Goal: Task Accomplishment & Management: Use online tool/utility

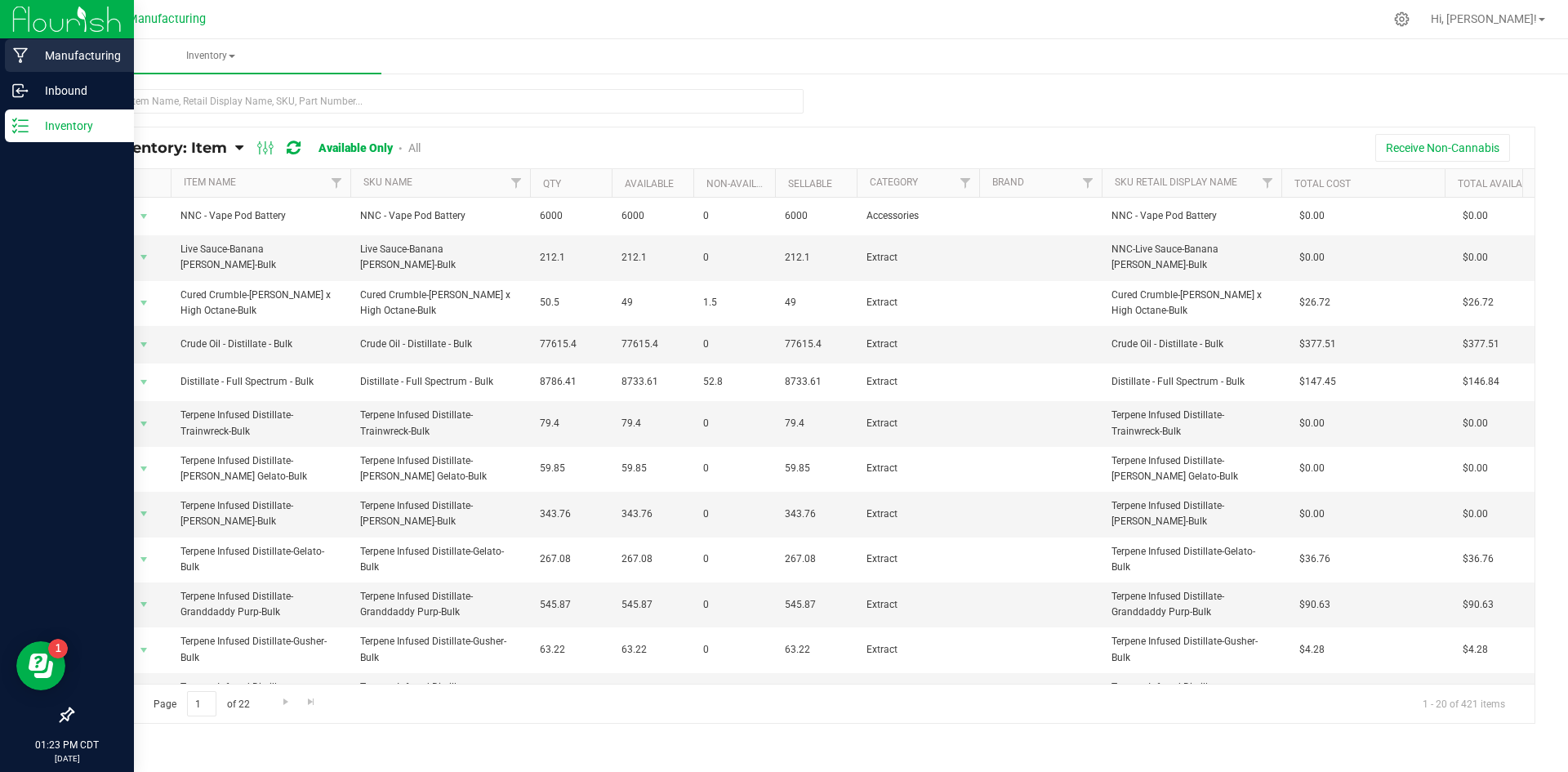
click at [23, 54] on icon at bounding box center [20, 56] width 14 height 15
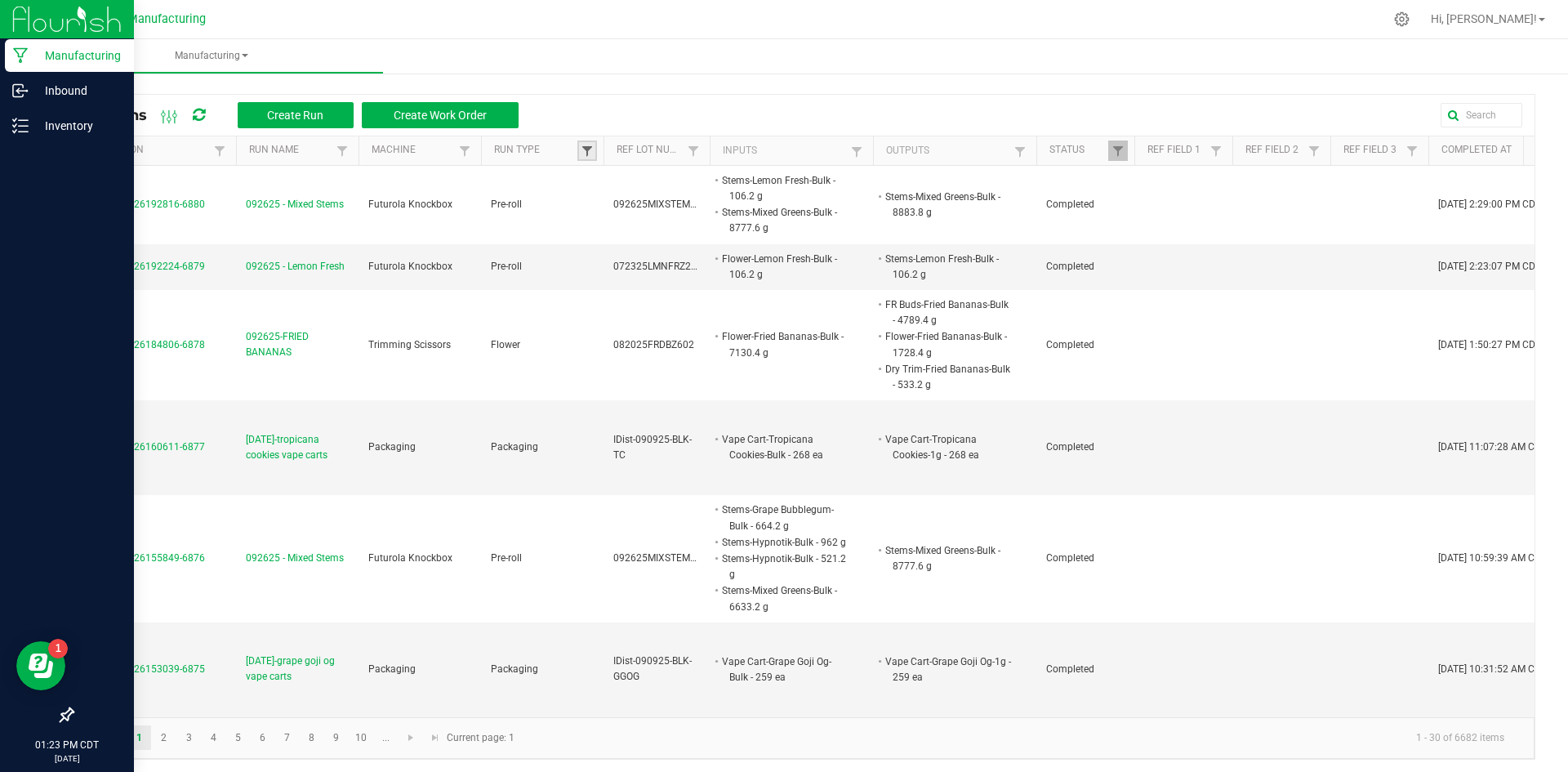
click at [588, 152] on span at bounding box center [588, 151] width 13 height 13
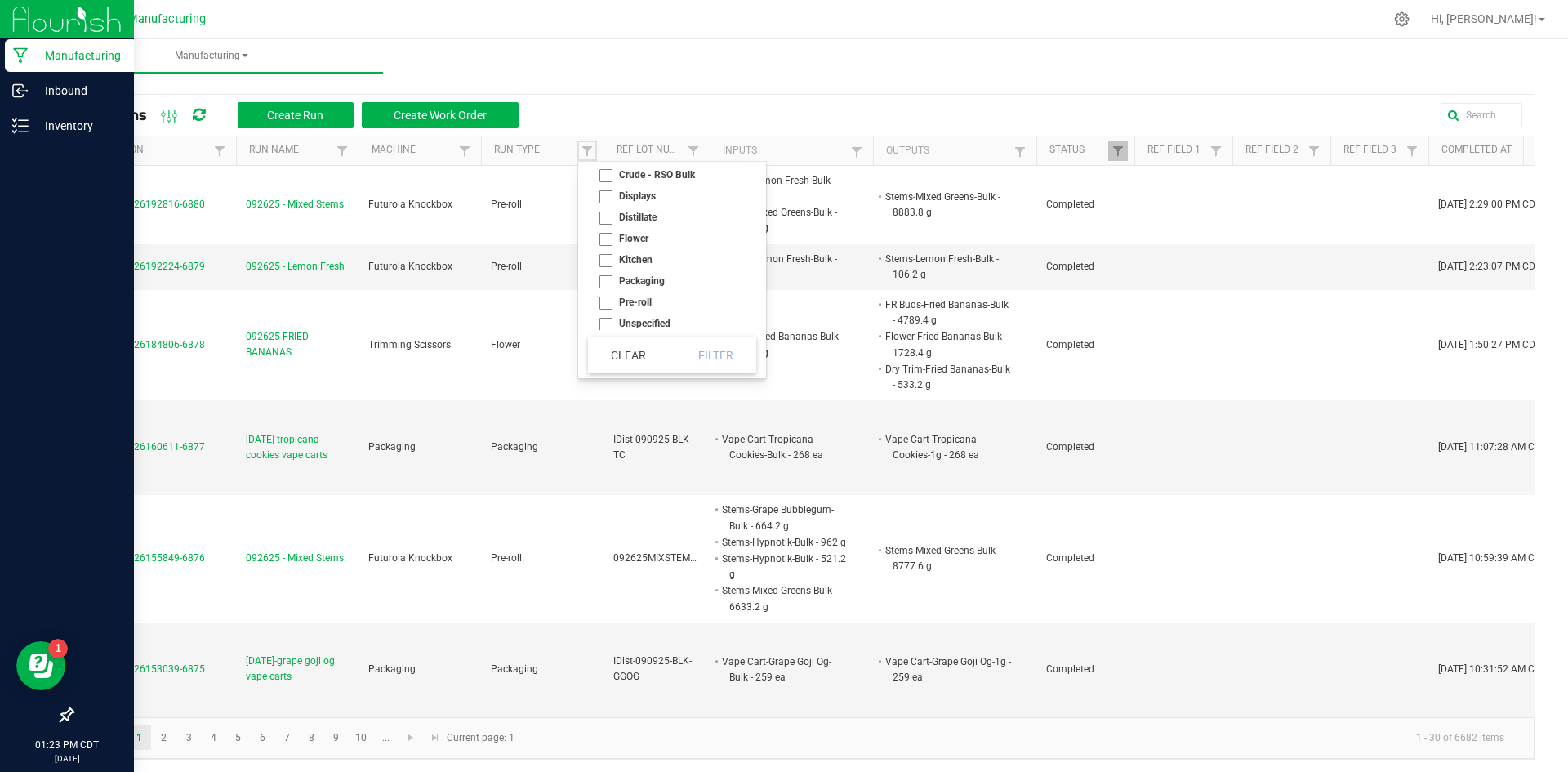
scroll to position [91, 0]
click at [615, 251] on li "Kitchen" at bounding box center [667, 255] width 158 height 21
checkbox input "true"
click at [710, 357] on button "Filter" at bounding box center [715, 355] width 82 height 36
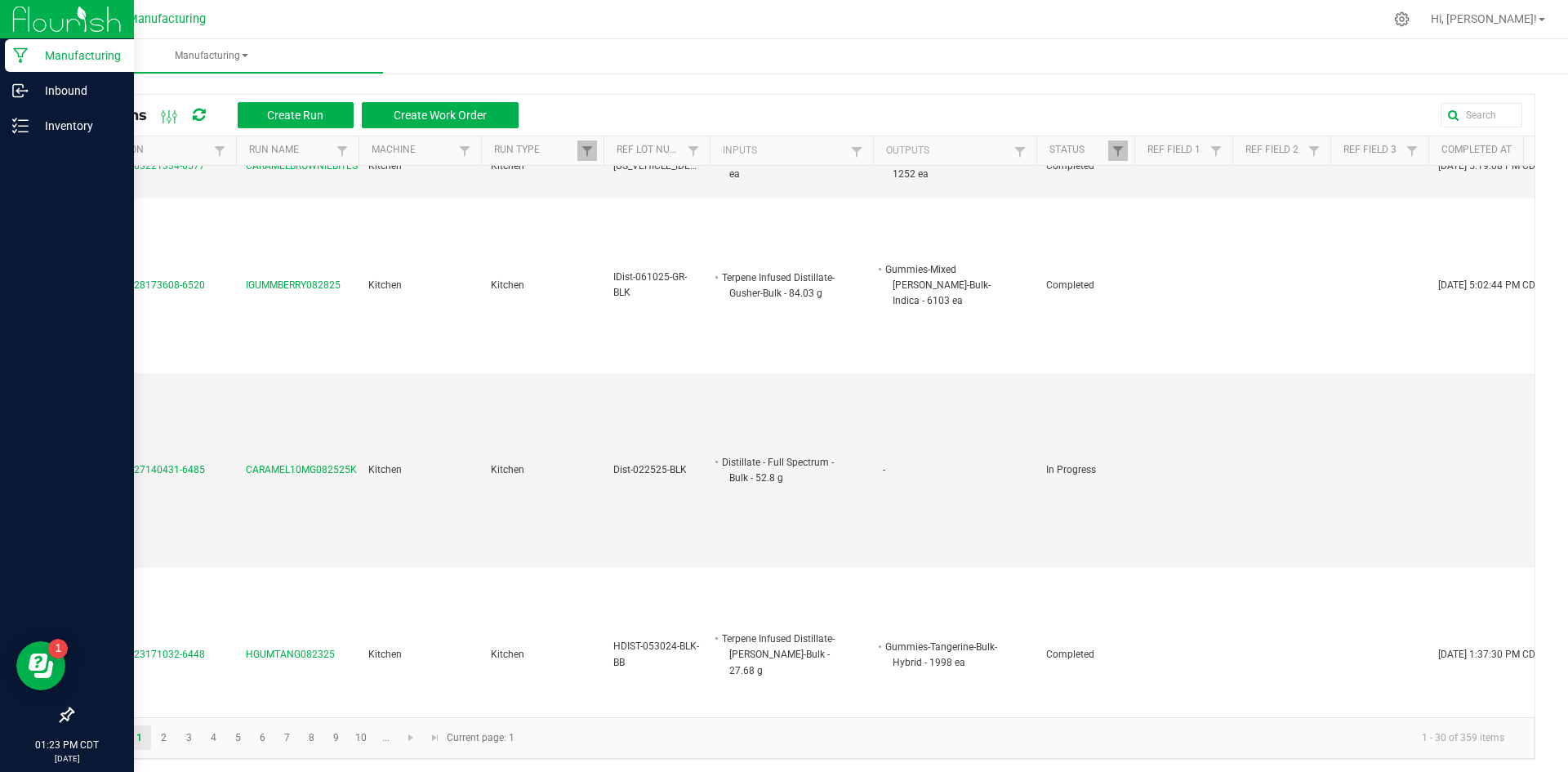
scroll to position [1868, 0]
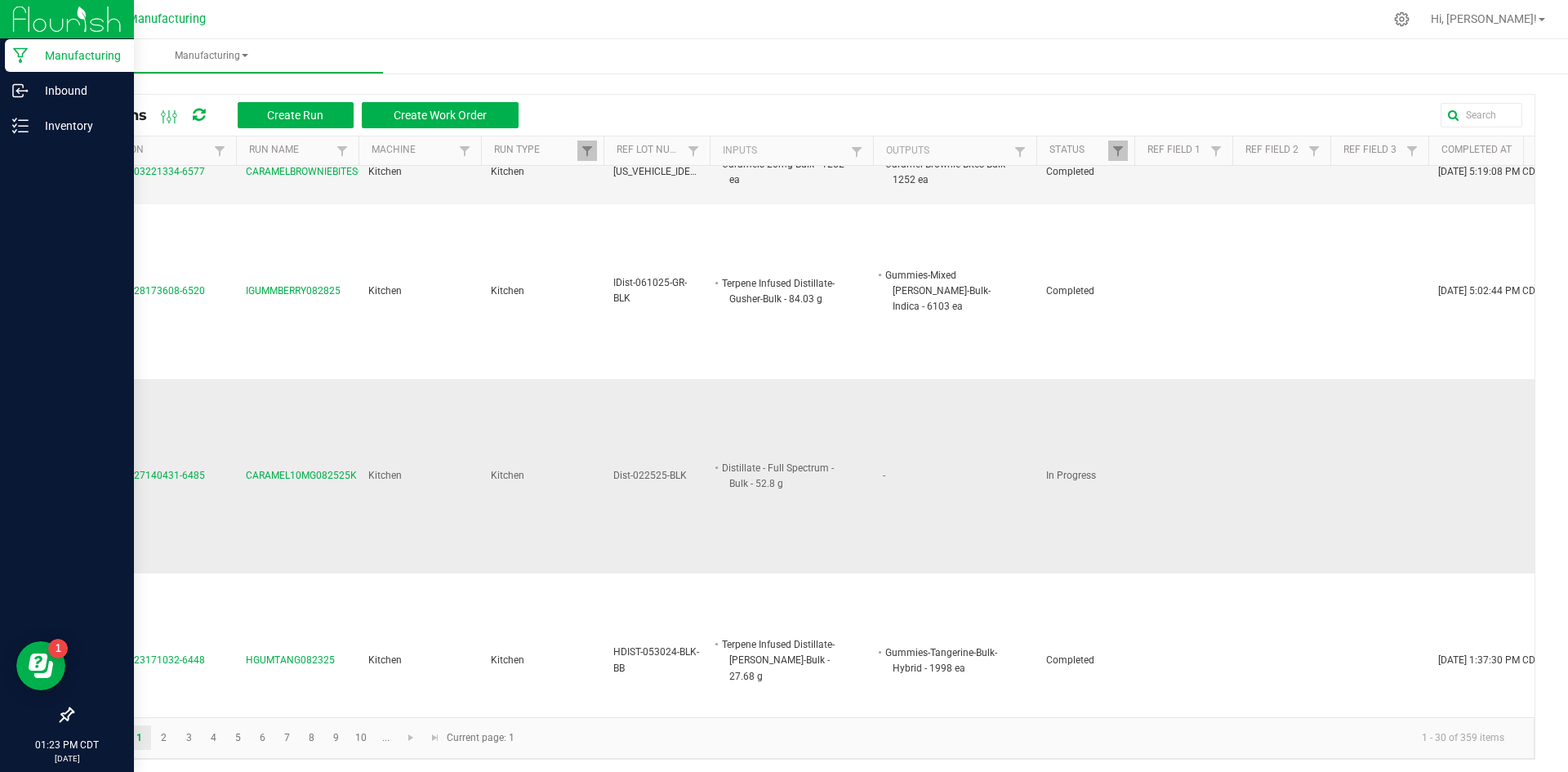
click at [331, 478] on span "CARAMEL10MG082525K" at bounding box center [301, 476] width 111 height 15
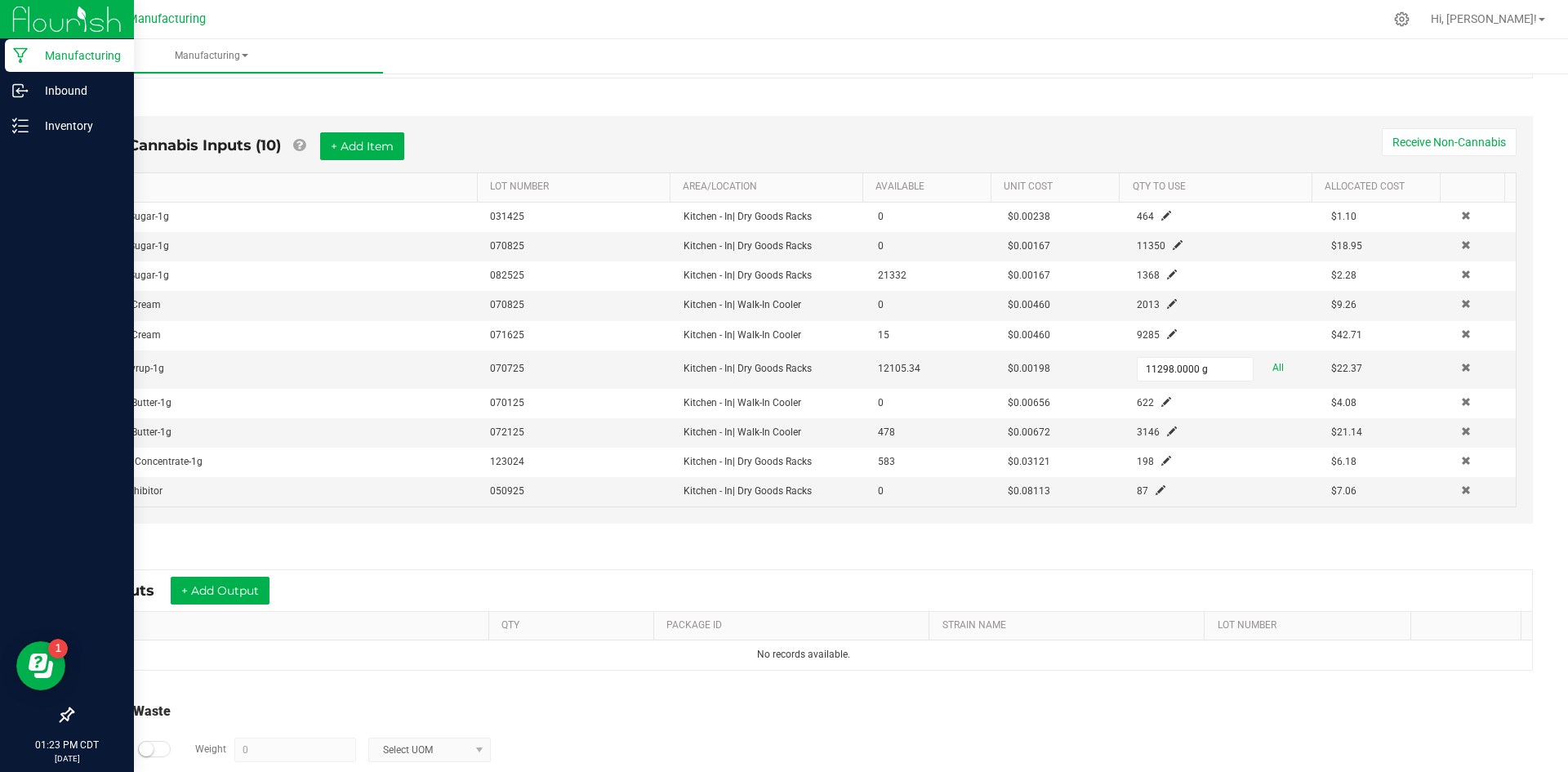
scroll to position [510, 0]
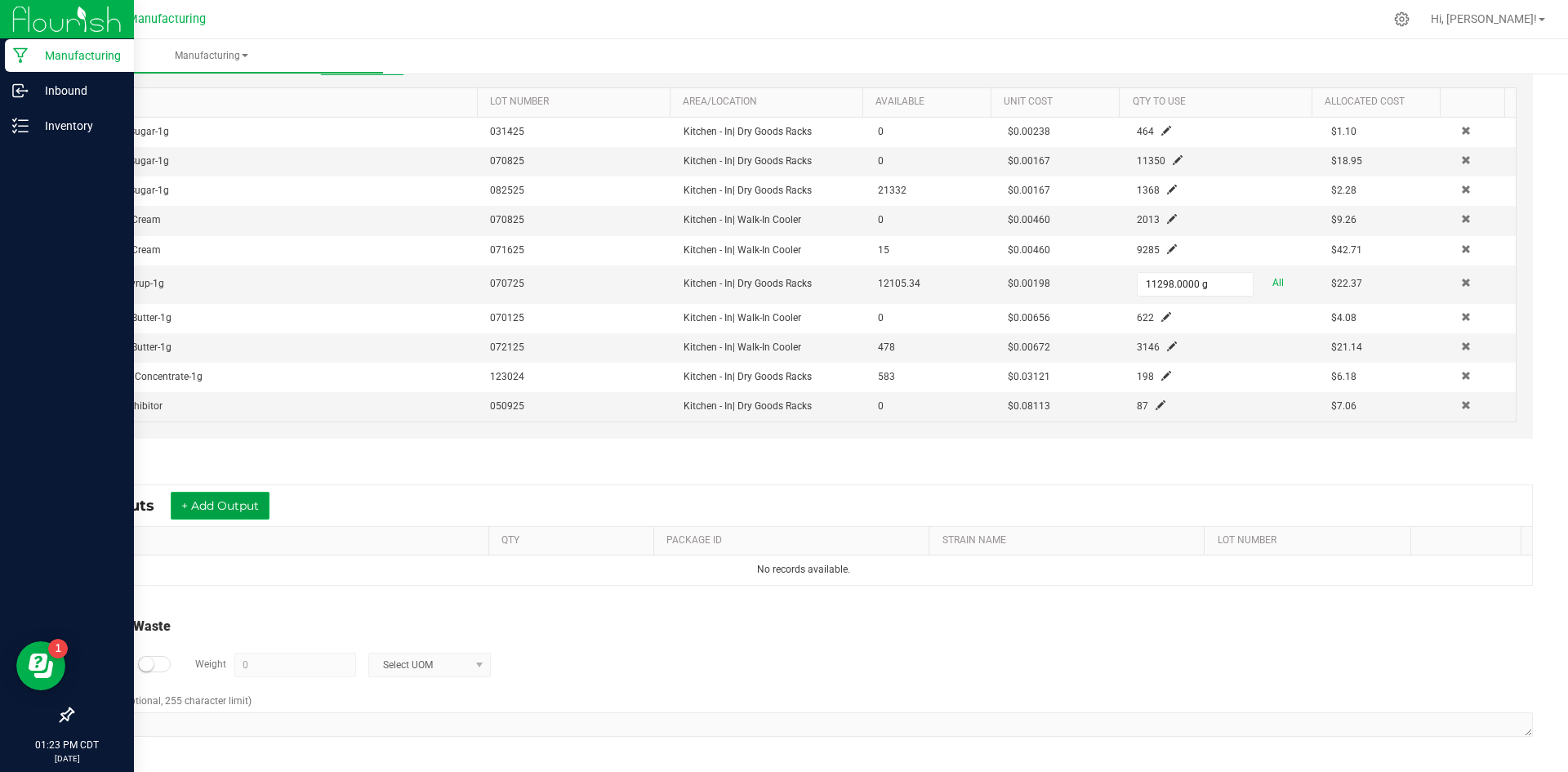
click at [212, 513] on button "+ Add Output" at bounding box center [220, 505] width 99 height 28
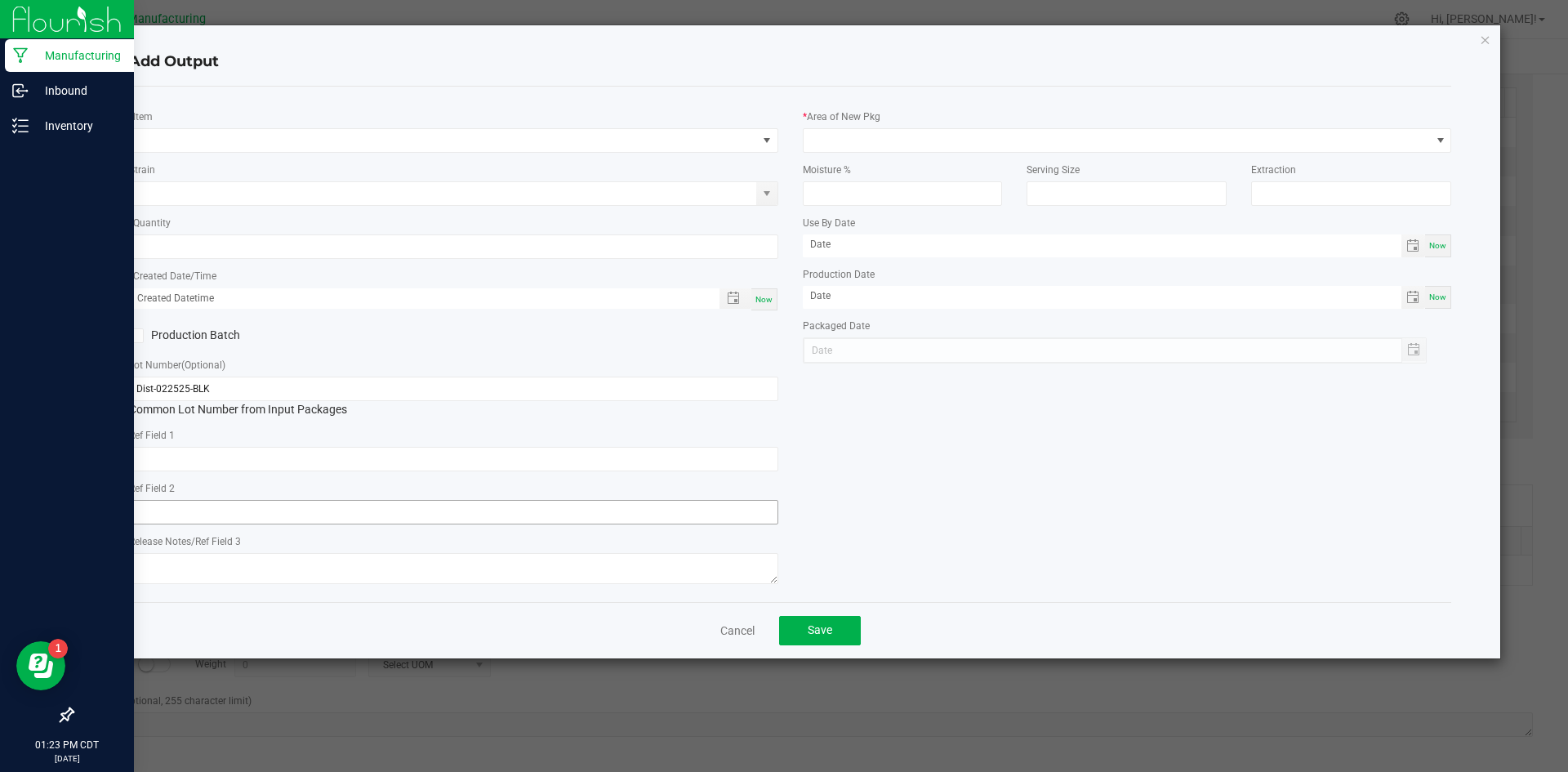
type textarea "Mixed Stems - 13.g loss difference"
click at [208, 140] on span "NO DATA FOUND" at bounding box center [443, 140] width 627 height 23
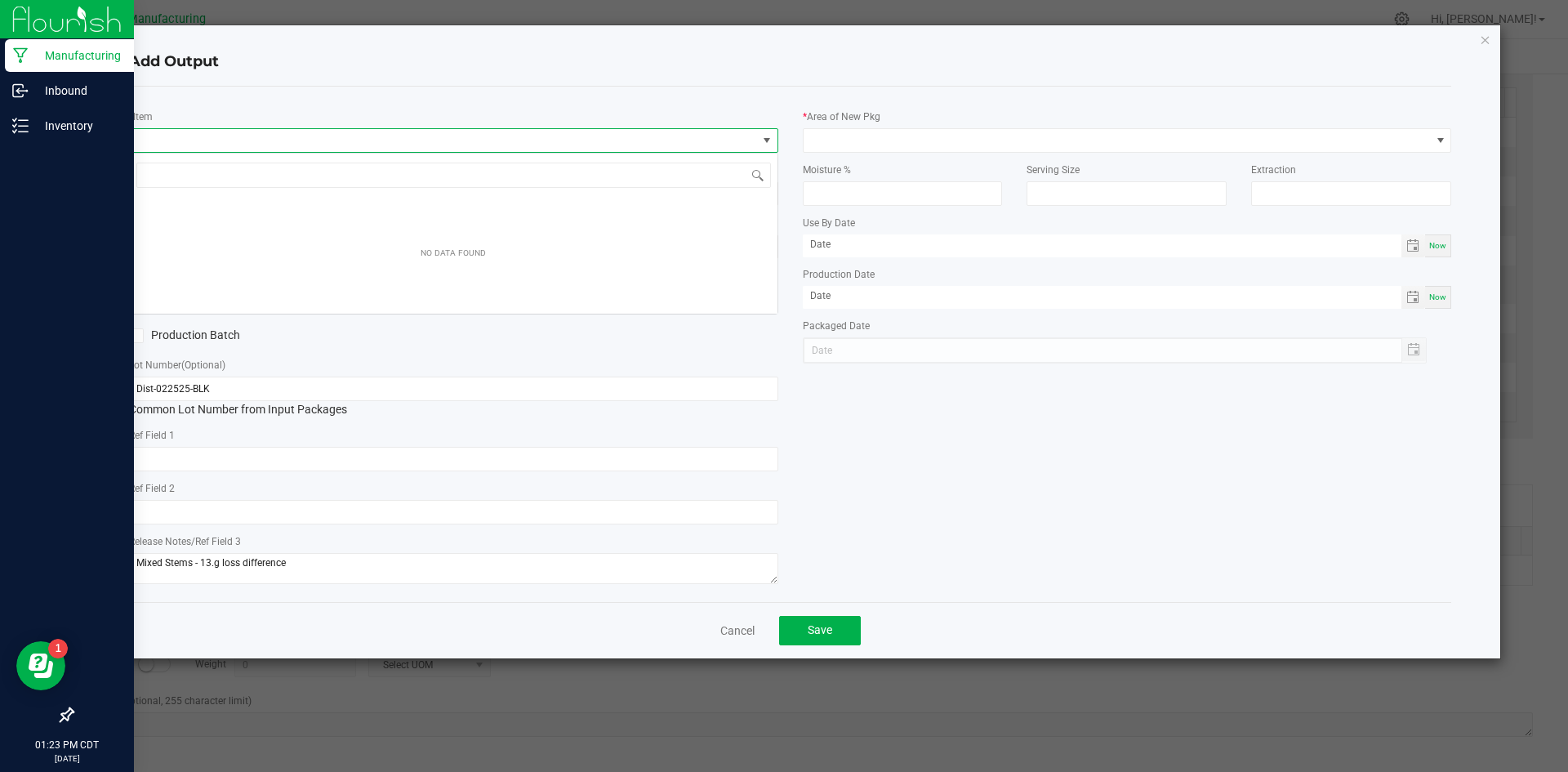
scroll to position [24, 649]
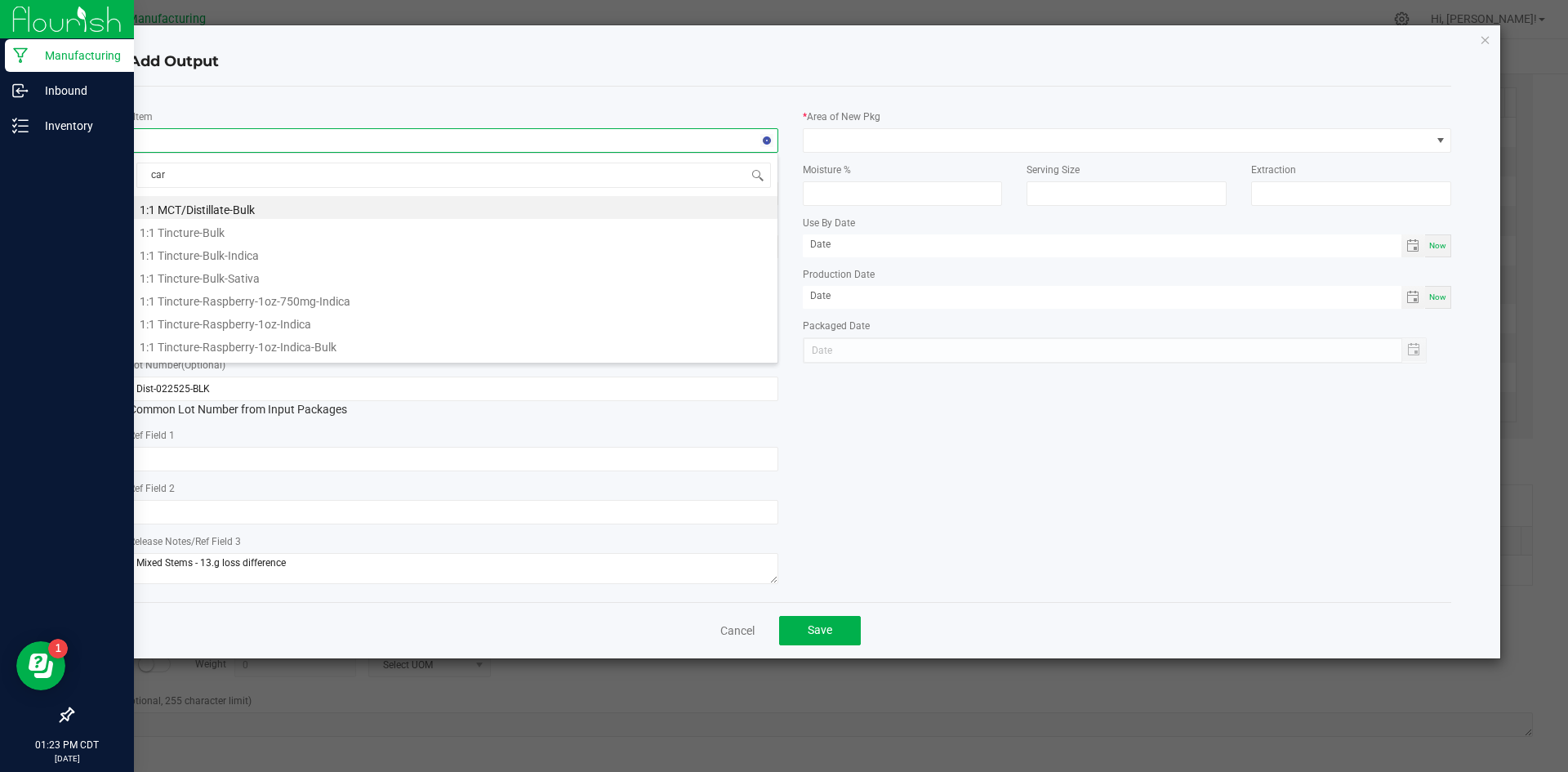
type input "cara"
click at [638, 272] on li "Caramels-10mg-Bulk" at bounding box center [453, 266] width 647 height 23
type input "0 ea"
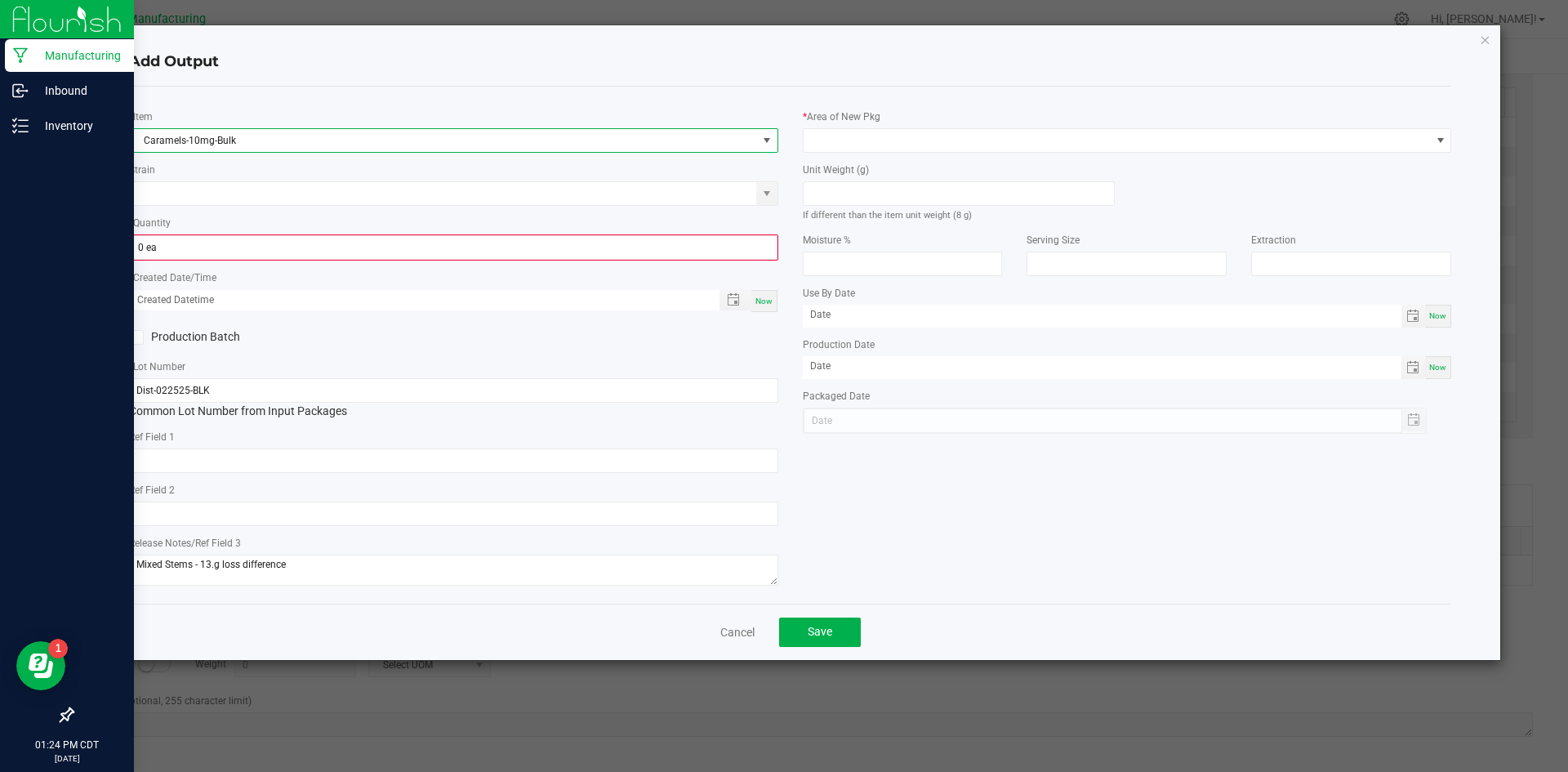
click at [767, 148] on span at bounding box center [766, 140] width 20 height 23
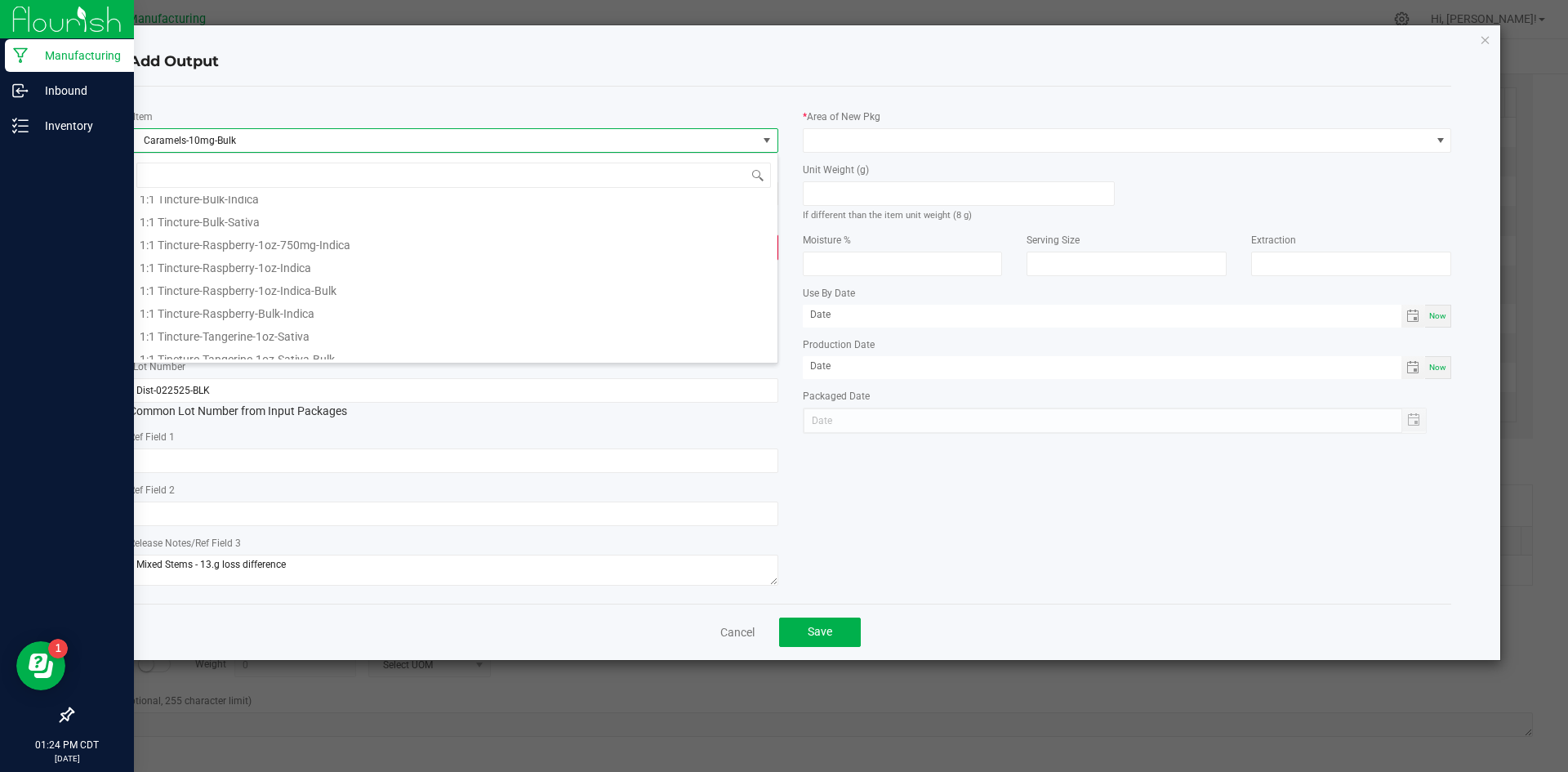
scroll to position [66, 0]
type input "cara"
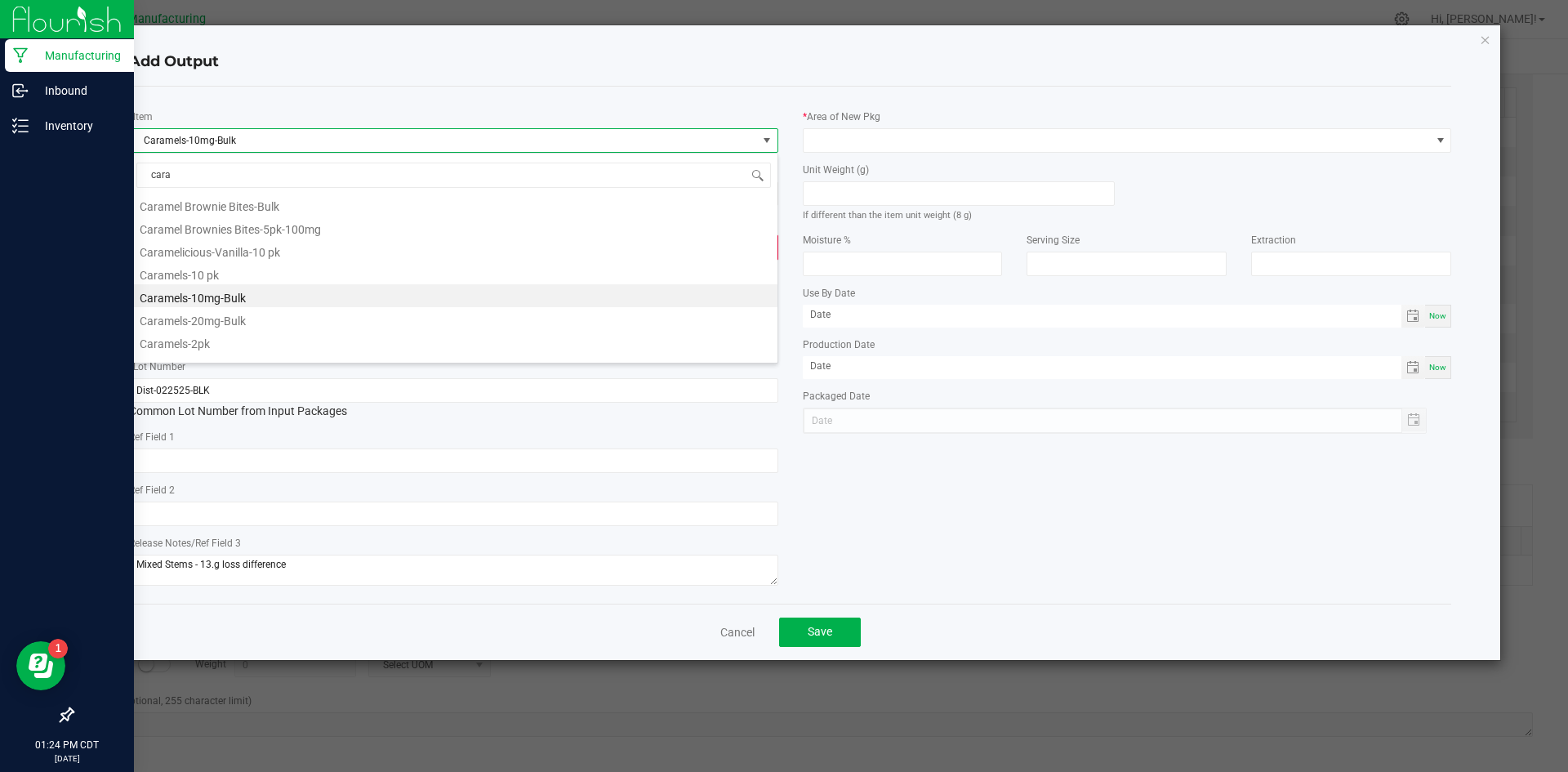
scroll to position [0, 0]
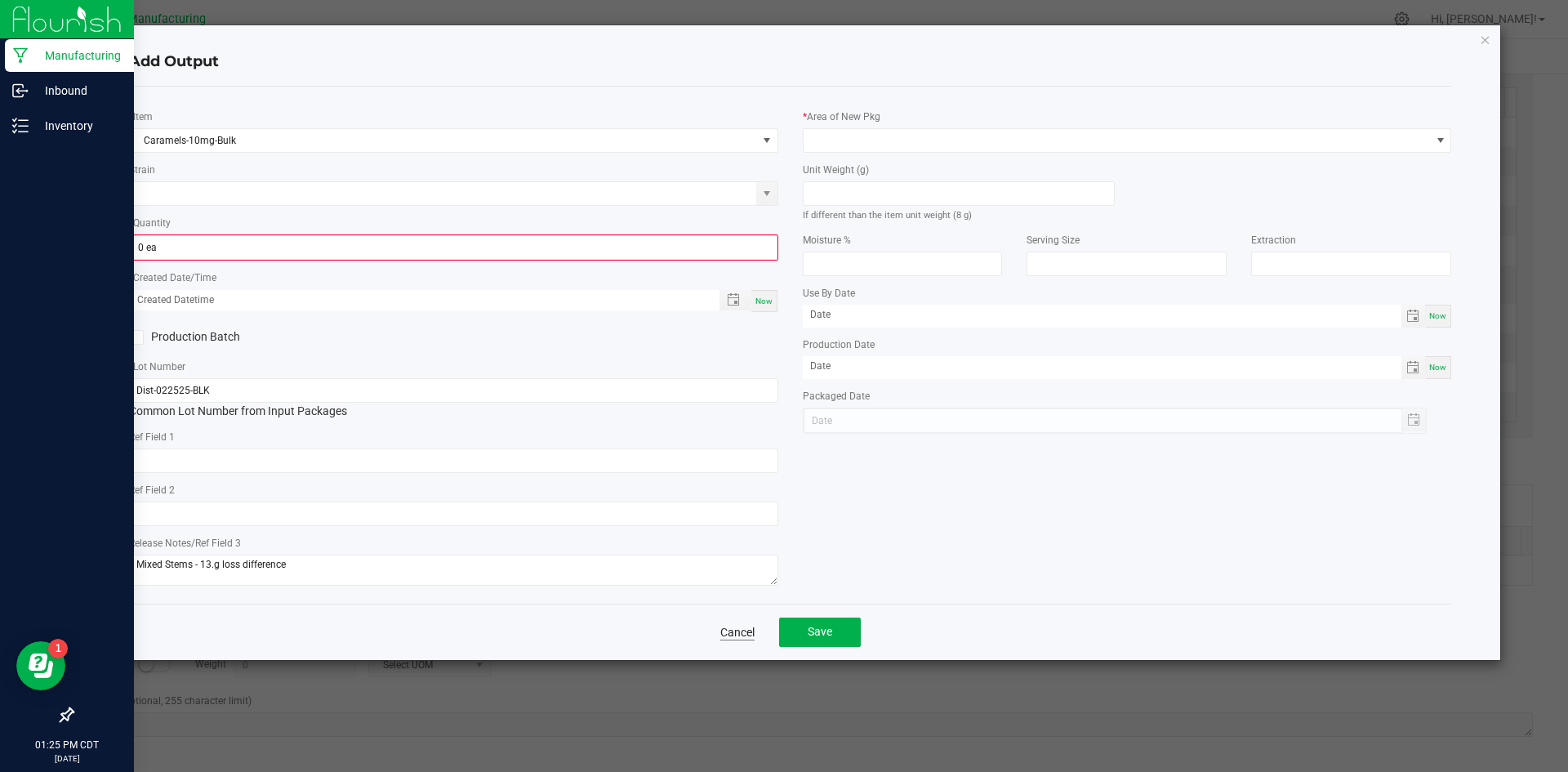
click at [743, 626] on link "Cancel" at bounding box center [737, 632] width 34 height 16
